Goal: Task Accomplishment & Management: Manage account settings

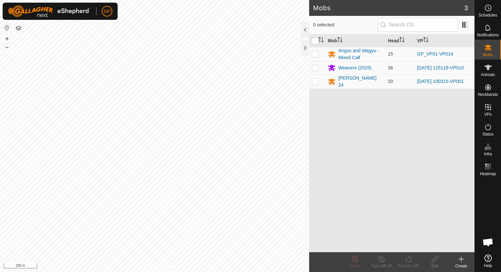
scroll to position [1510, 0]
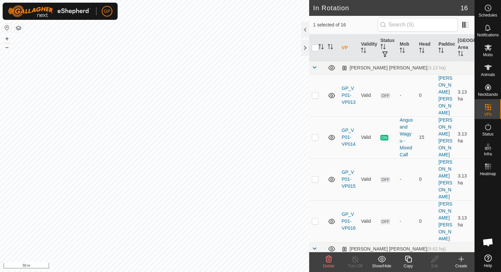
checkbox input "true"
checkbox input "false"
click at [491, 17] on span "Schedules" at bounding box center [487, 15] width 19 height 4
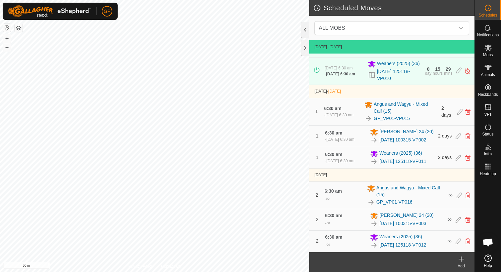
scroll to position [69, 0]
click at [465, 155] on icon at bounding box center [467, 158] width 5 height 6
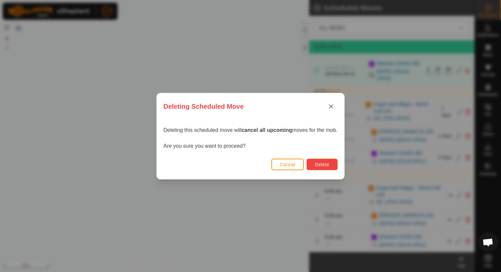
click at [325, 164] on span "Delete" at bounding box center [321, 164] width 14 height 5
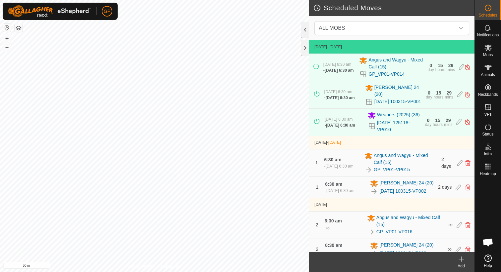
scroll to position [20, 0]
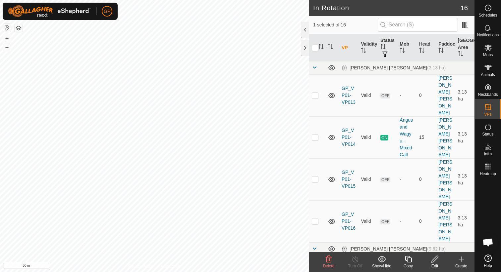
click at [434, 262] on icon at bounding box center [434, 260] width 8 height 8
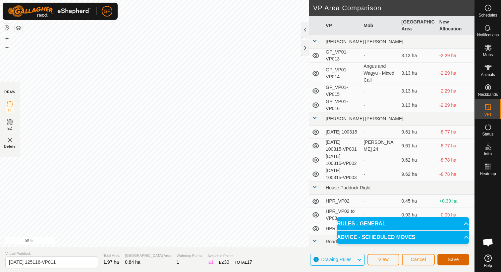
click at [455, 262] on span "Save" at bounding box center [452, 259] width 11 height 5
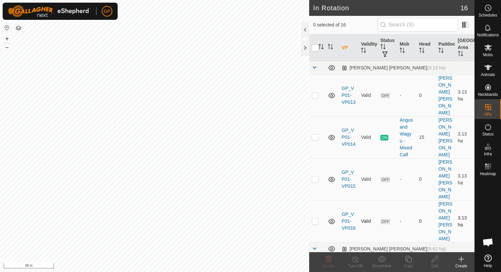
checkbox input "true"
checkbox input "false"
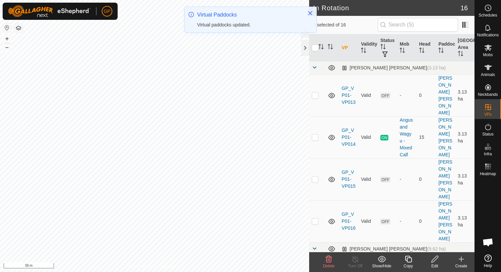
checkbox input "false"
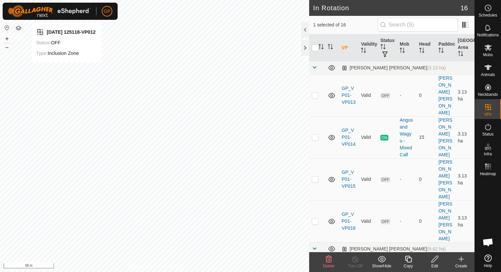
checkbox input "false"
checkbox input "true"
click at [435, 262] on icon at bounding box center [434, 260] width 8 height 8
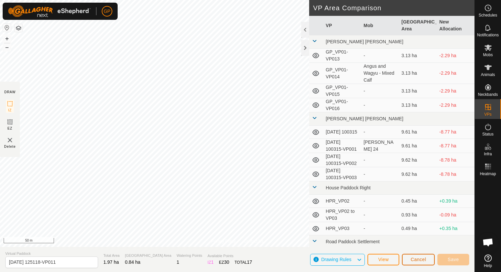
click at [410, 260] on span "Cancel" at bounding box center [418, 259] width 16 height 5
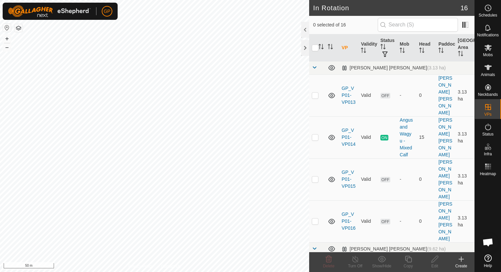
checkbox input "true"
click at [435, 260] on icon at bounding box center [434, 259] width 7 height 7
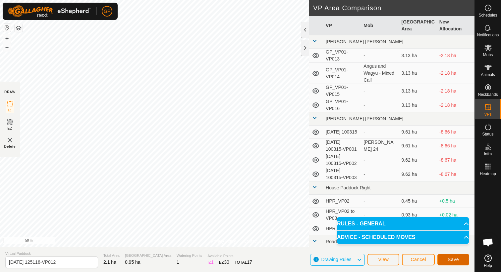
click at [454, 265] on button "Save" at bounding box center [453, 260] width 32 height 12
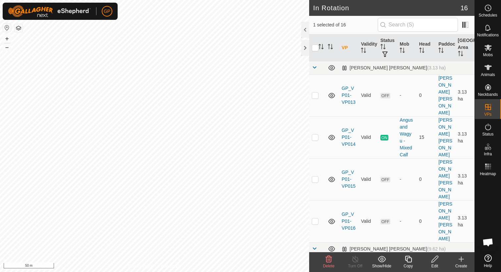
click at [325, 260] on icon at bounding box center [328, 260] width 8 height 8
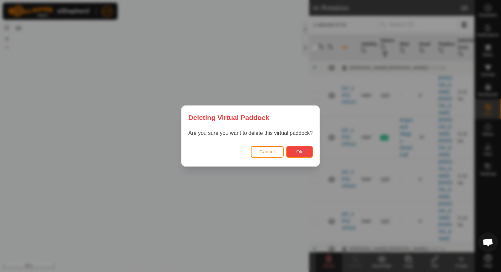
click at [300, 151] on span "Ok" at bounding box center [299, 151] width 6 height 5
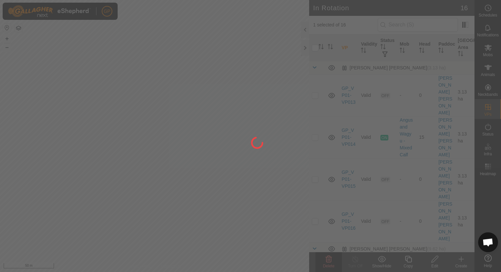
checkbox input "false"
click at [180, 137] on div at bounding box center [250, 136] width 501 height 272
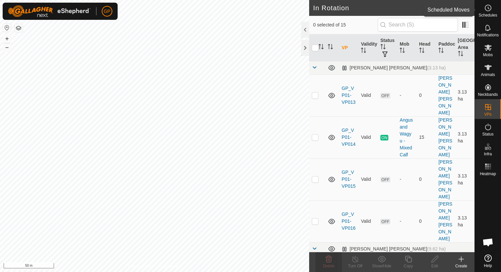
click at [490, 12] on es-schedule-vp-svg-icon at bounding box center [488, 8] width 12 height 11
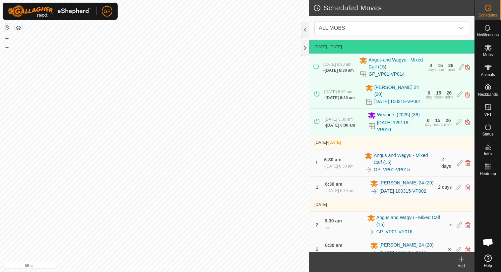
click at [461, 261] on icon at bounding box center [461, 260] width 8 height 8
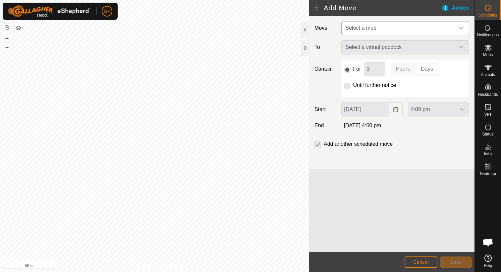
click at [382, 28] on span "Select a mob" at bounding box center [398, 28] width 111 height 13
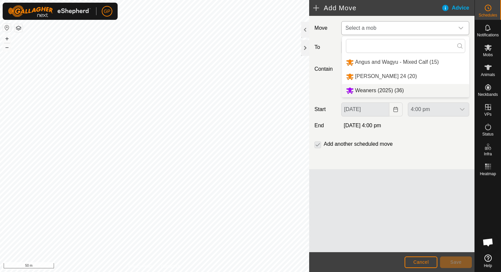
click at [377, 88] on li "Weaners (2025) (36)" at bounding box center [405, 91] width 127 height 14
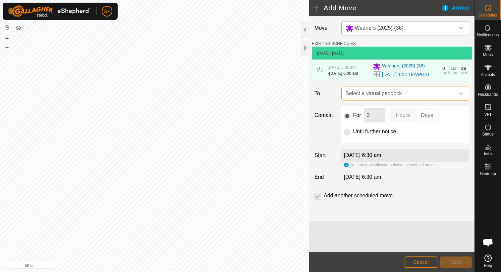
click at [375, 100] on span "Select a virtual paddock" at bounding box center [398, 93] width 111 height 13
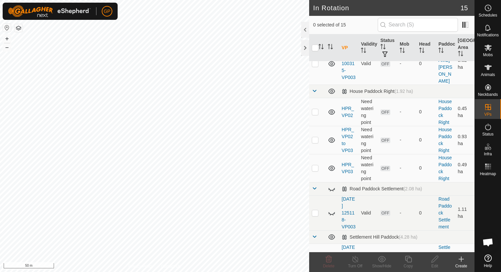
scroll to position [360, 0]
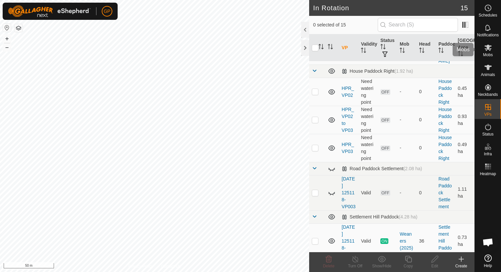
click at [488, 54] on span "Mobs" at bounding box center [488, 55] width 10 height 4
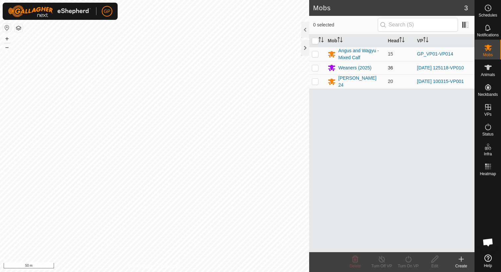
click at [315, 69] on p-checkbox at bounding box center [315, 67] width 7 height 5
checkbox input "true"
click at [405, 262] on icon at bounding box center [408, 260] width 8 height 8
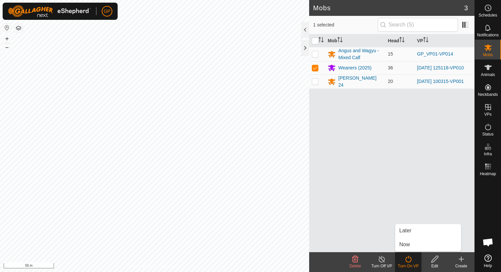
click at [375, 202] on div "Mob Head VP Angus and Wagyu - Mixed Calf 15 GP_VP01-VP014 Weaners (2025) 36 202…" at bounding box center [391, 143] width 165 height 218
click at [409, 259] on icon at bounding box center [408, 260] width 8 height 8
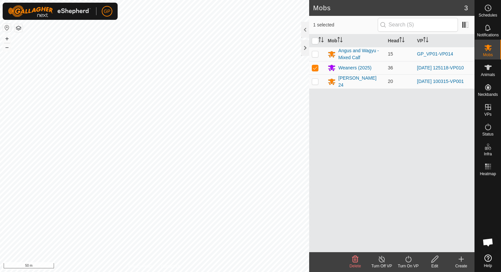
click at [409, 259] on icon at bounding box center [408, 260] width 8 height 8
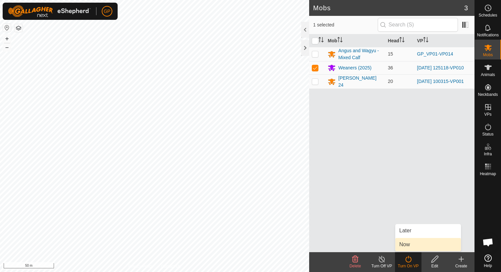
click at [409, 244] on link "Now" at bounding box center [428, 244] width 66 height 13
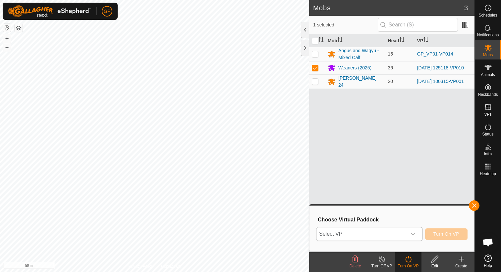
click at [409, 236] on div "dropdown trigger" at bounding box center [412, 234] width 13 height 13
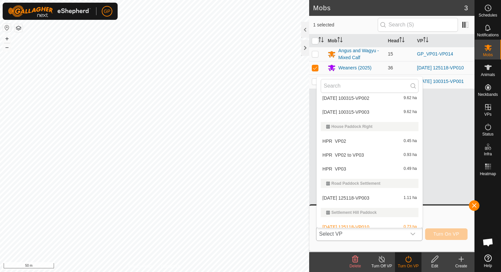
scroll to position [152, 0]
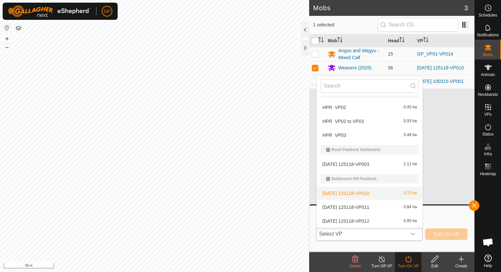
click at [363, 195] on li "2025-08-31 125118-VP010 0.73 ha" at bounding box center [369, 193] width 106 height 13
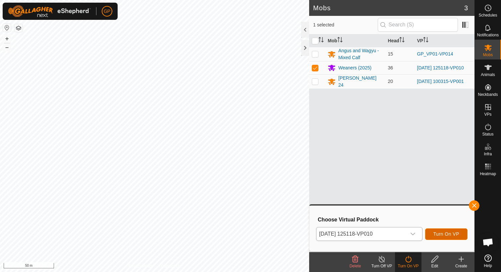
click at [427, 232] on button "Turn On VP" at bounding box center [446, 235] width 42 height 12
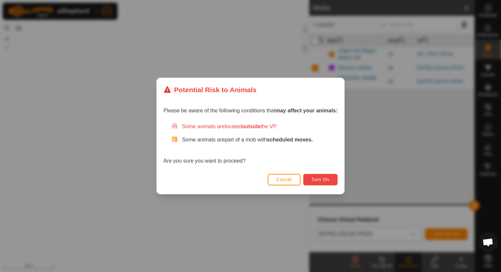
click at [324, 180] on span "Turn On" at bounding box center [320, 179] width 18 height 5
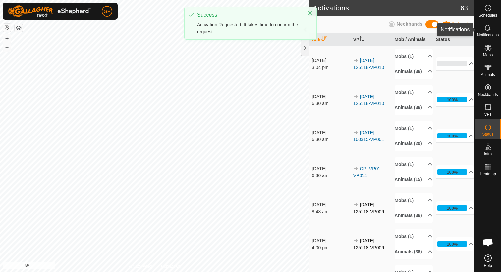
click at [485, 32] on es-notification-svg-icon at bounding box center [488, 28] width 12 height 11
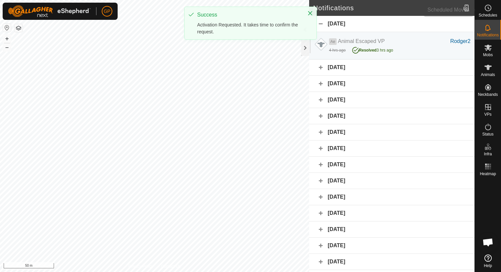
click at [485, 14] on span "Schedules" at bounding box center [487, 15] width 19 height 4
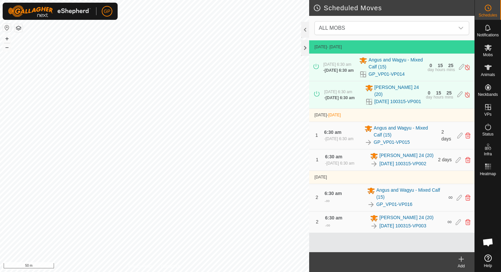
click at [461, 262] on icon at bounding box center [461, 260] width 8 height 8
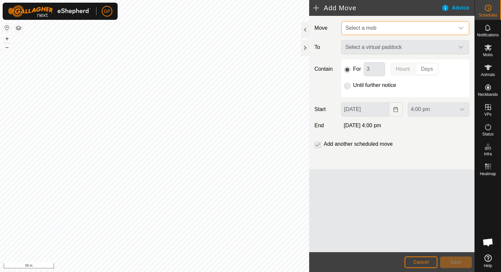
click at [384, 23] on span "Select a mob" at bounding box center [398, 28] width 111 height 13
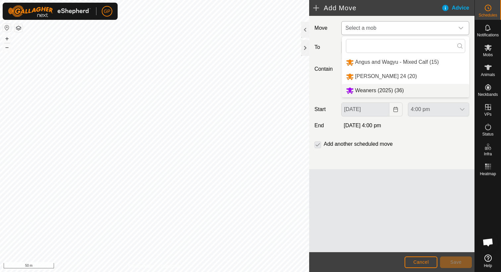
click at [388, 92] on li "Weaners (2025) (36)" at bounding box center [405, 91] width 127 height 14
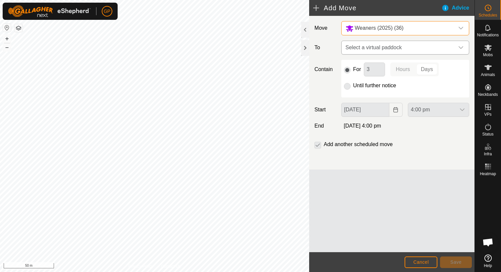
click at [378, 47] on span "Select a virtual paddock" at bounding box center [398, 47] width 111 height 13
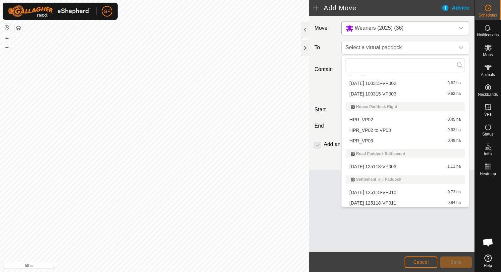
scroll to position [102, 0]
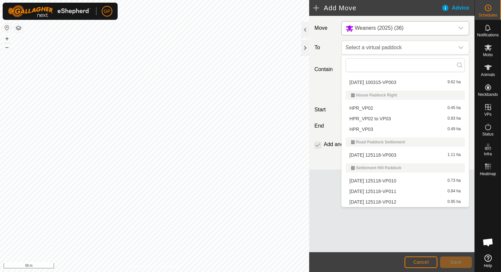
click at [378, 192] on li "2025-08-31 125118-VP011 0.84 ha" at bounding box center [404, 192] width 119 height 10
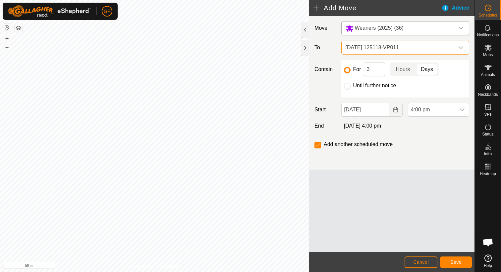
click at [362, 85] on label "Until further notice" at bounding box center [374, 85] width 43 height 5
click at [350, 85] on input "Until further notice" at bounding box center [347, 86] width 7 height 7
radio input "true"
checkbox input "false"
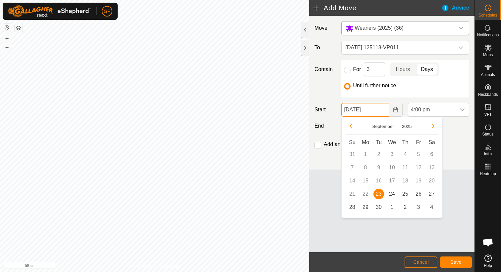
click at [378, 112] on input "23 Sep, 2025" at bounding box center [365, 110] width 48 height 14
click at [388, 193] on span "24" at bounding box center [391, 194] width 11 height 11
type input "24 Sep, 2025"
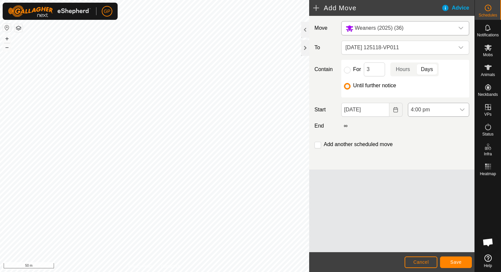
click at [429, 106] on span "4:00 pm" at bounding box center [431, 109] width 47 height 13
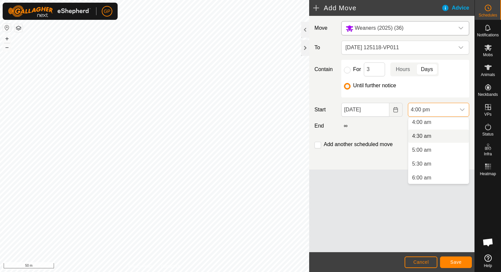
scroll to position [131, 0]
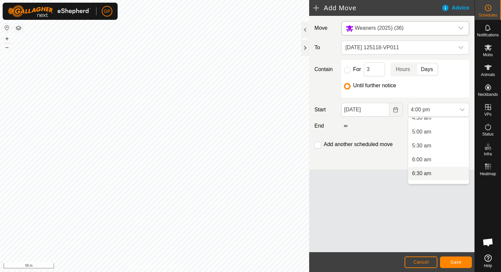
click at [423, 171] on li "6:30 am" at bounding box center [438, 173] width 61 height 13
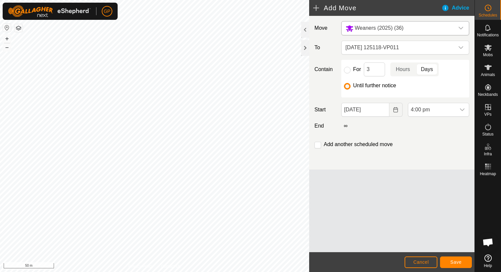
scroll to position [392, 0]
click at [453, 262] on span "Save" at bounding box center [455, 262] width 11 height 5
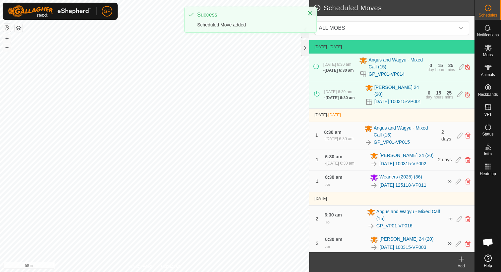
scroll to position [12, 0]
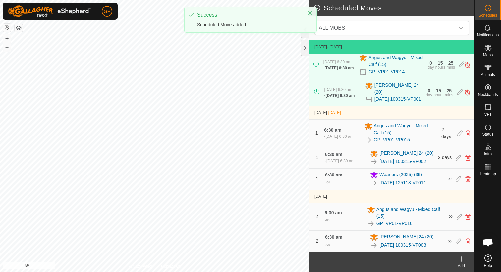
click at [460, 263] on icon at bounding box center [461, 260] width 8 height 8
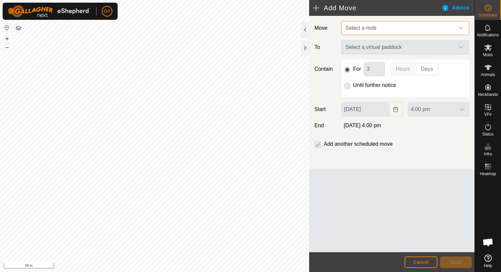
click at [382, 31] on span "Select a mob" at bounding box center [398, 28] width 111 height 13
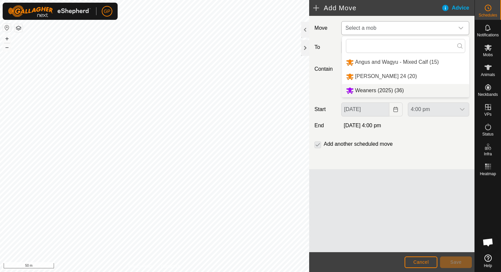
click at [383, 93] on li "Weaners (2025) (36)" at bounding box center [405, 91] width 127 height 14
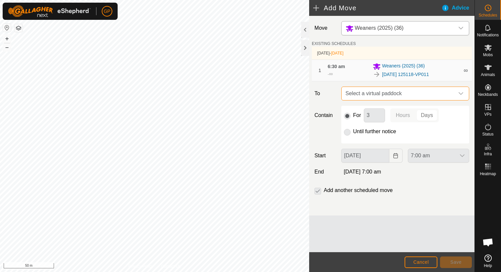
click at [378, 95] on span "Select a virtual paddock" at bounding box center [398, 93] width 111 height 13
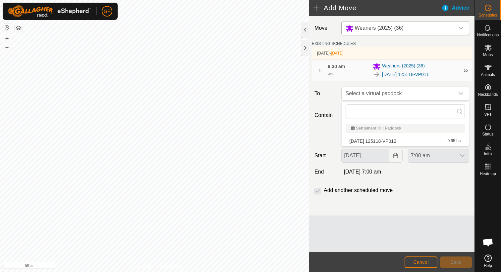
click at [377, 142] on li "2025-08-31 125118-VP012 0.95 ha" at bounding box center [404, 141] width 119 height 10
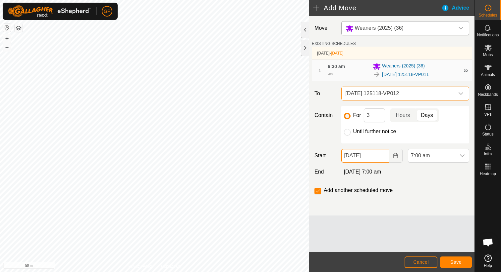
click at [371, 155] on input "24 Sep, 2025" at bounding box center [365, 156] width 48 height 14
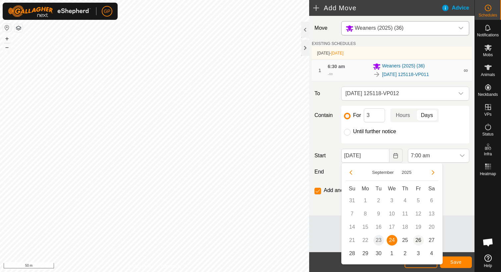
click at [415, 240] on span "26" at bounding box center [418, 240] width 11 height 11
type input "26 Sep, 2025"
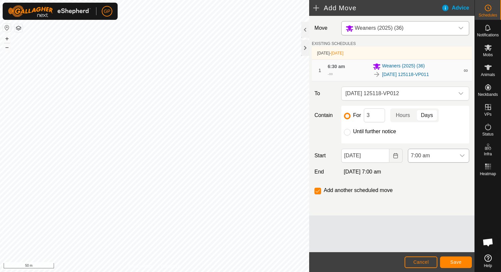
click at [426, 159] on span "7:00 am" at bounding box center [431, 155] width 47 height 13
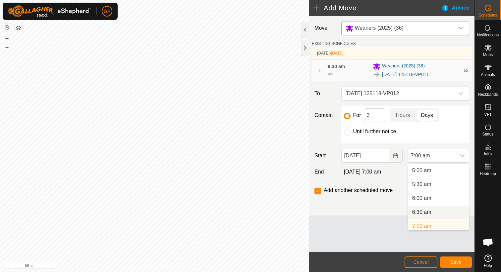
click at [424, 210] on li "6:30 am" at bounding box center [438, 212] width 61 height 13
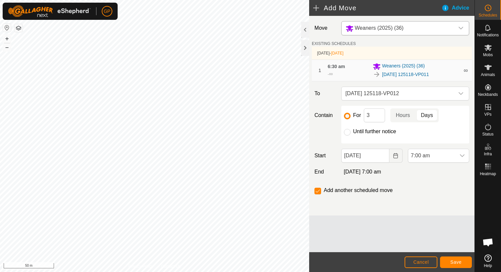
scroll to position [142, 0]
click at [387, 192] on label "Add another scheduled move" at bounding box center [357, 190] width 69 height 5
click at [314, 190] on input "checkbox" at bounding box center [317, 191] width 7 height 7
checkbox input "false"
click at [346, 131] on input "Until further notice" at bounding box center [347, 132] width 7 height 7
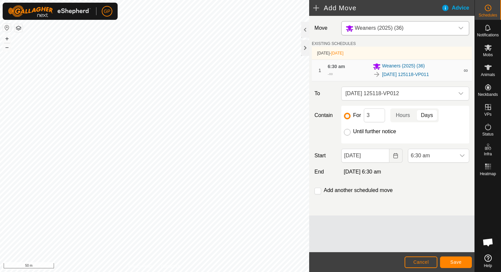
radio input "true"
click at [458, 265] on button "Save" at bounding box center [456, 263] width 32 height 12
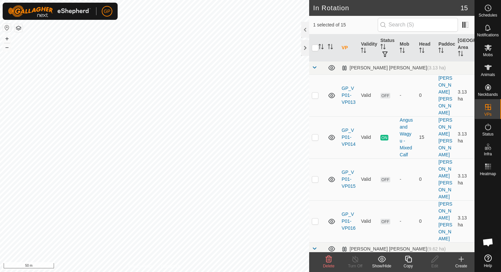
checkbox input "true"
checkbox input "false"
